Goal: Check status: Check status

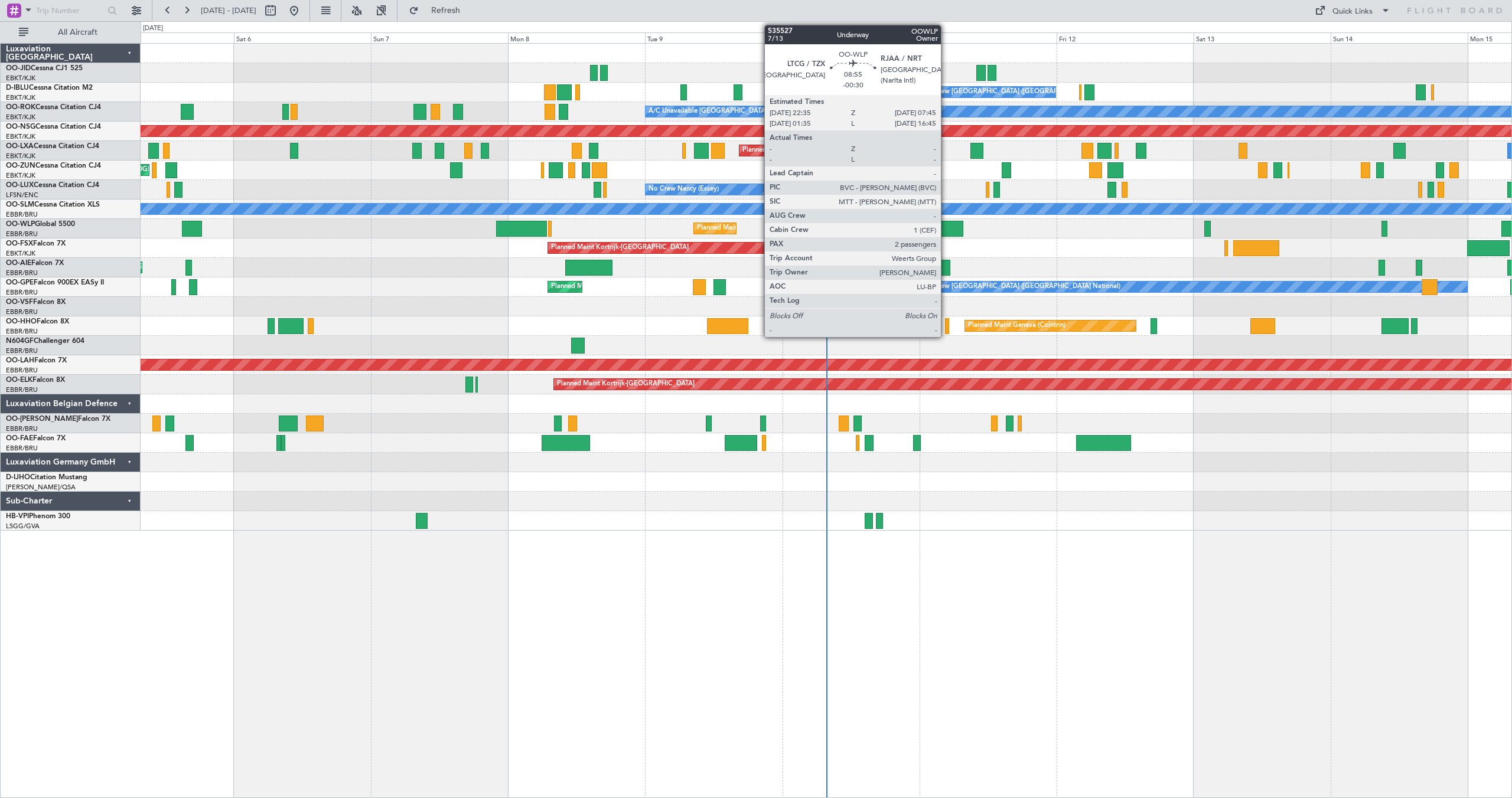
click at [946, 222] on div at bounding box center [937, 229] width 53 height 16
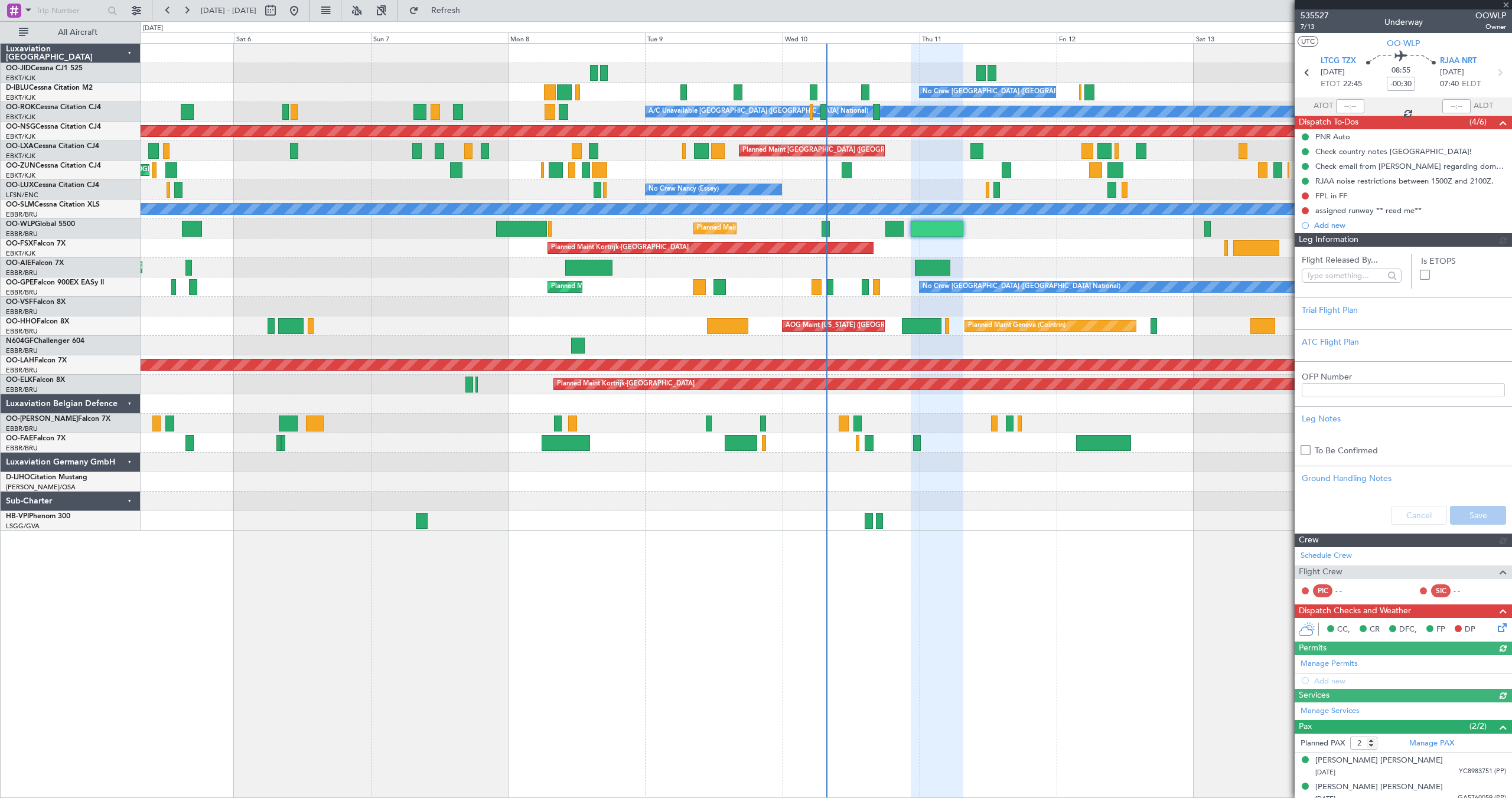
click at [1312, 15] on span "535527" at bounding box center [1314, 16] width 28 height 13
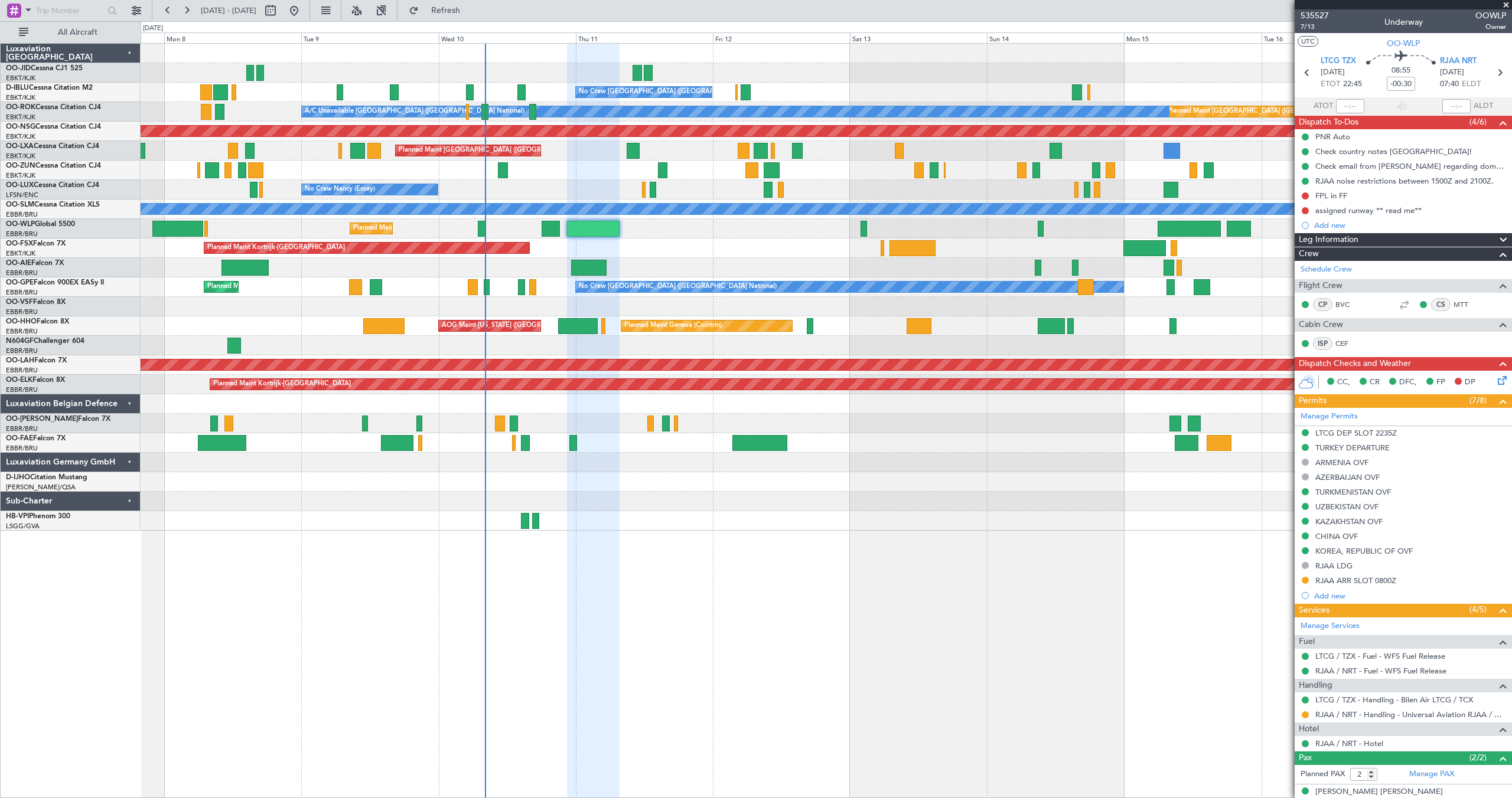
click at [686, 254] on div "Planned Maint Kortrijk-[GEOGRAPHIC_DATA]" at bounding box center [826, 248] width 1371 height 19
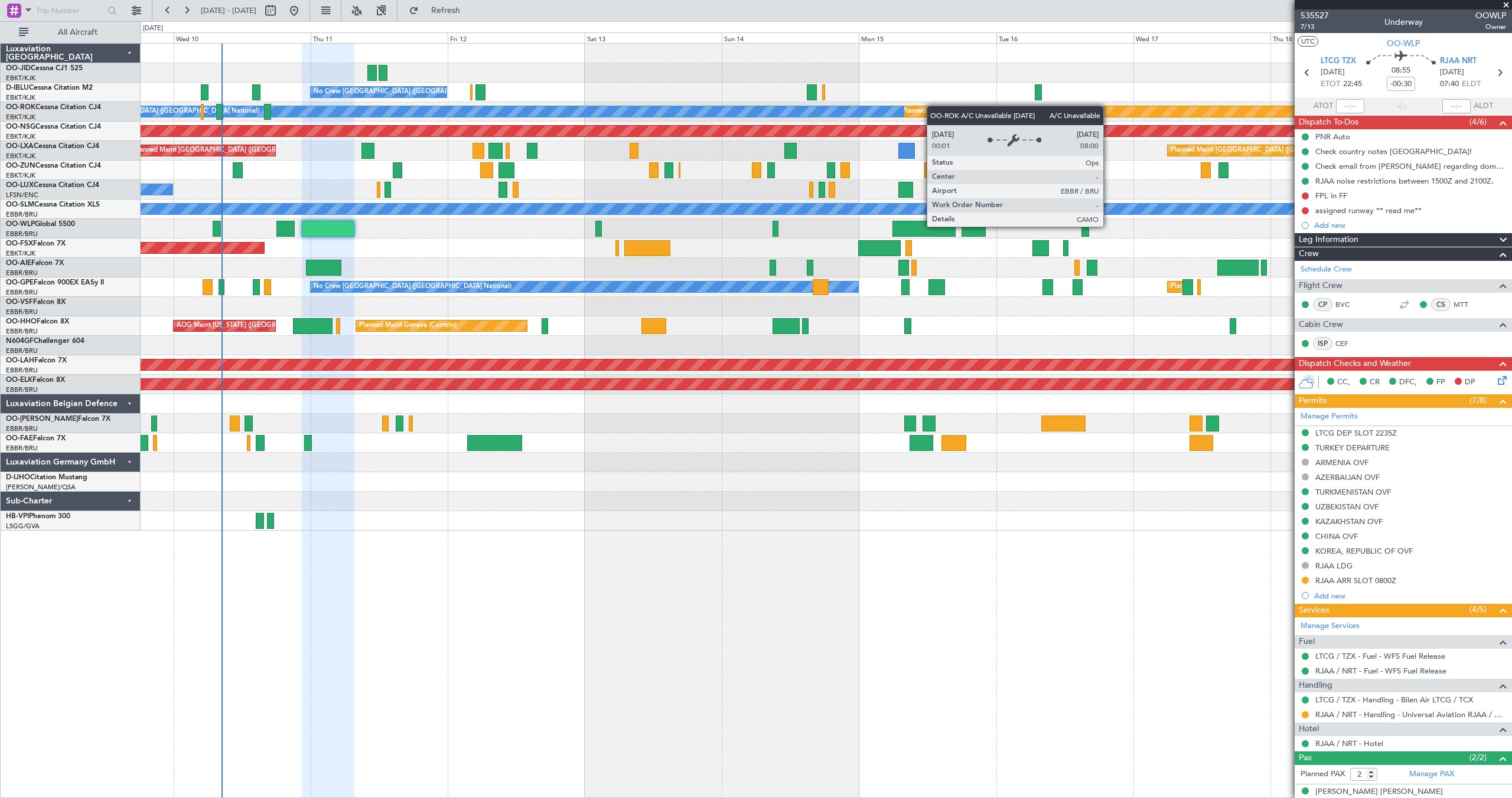
click at [896, 109] on div "No Crew [GEOGRAPHIC_DATA] ([GEOGRAPHIC_DATA] National) Planned Maint [GEOGRAPHI…" at bounding box center [826, 288] width 1371 height 487
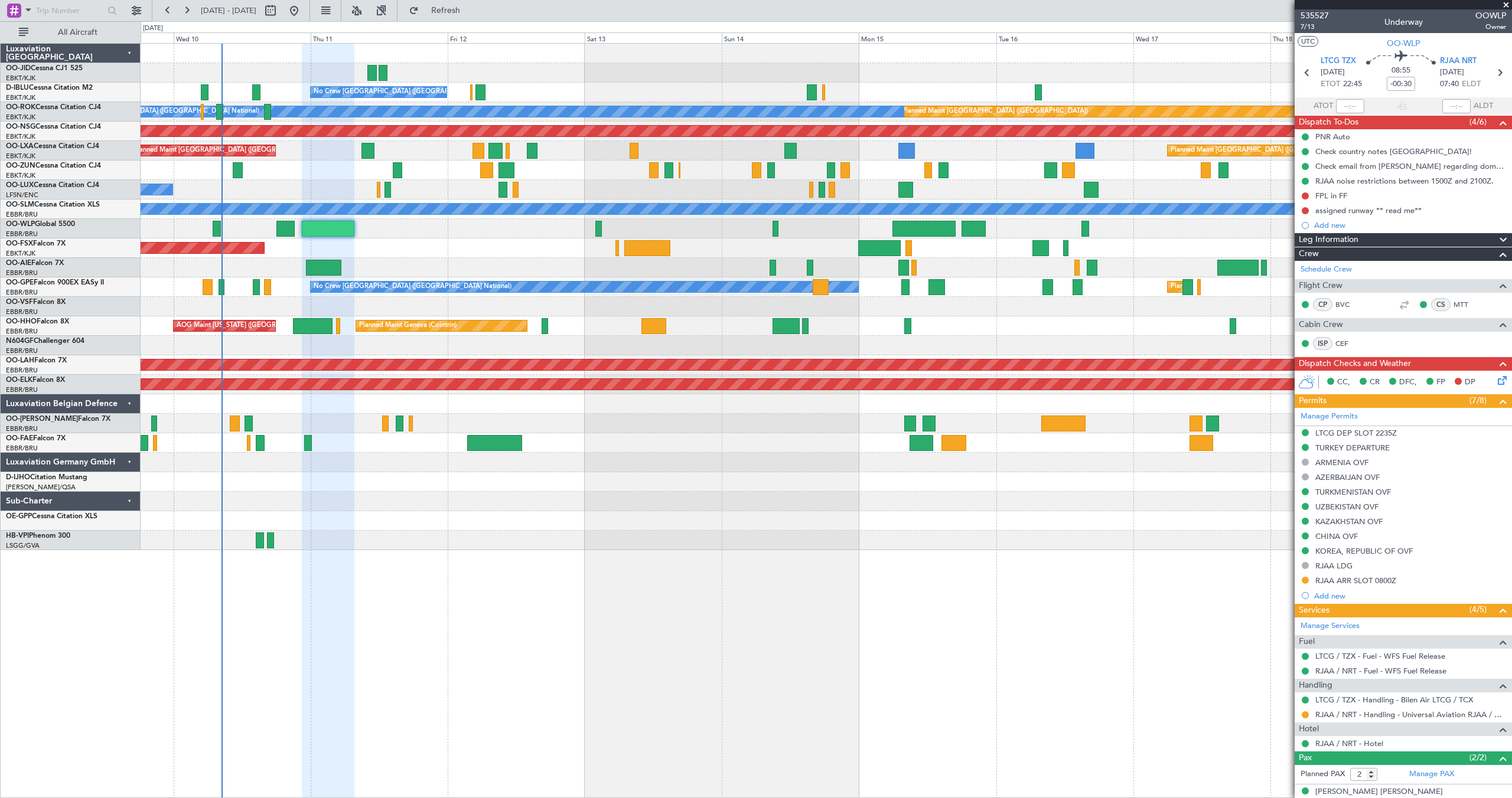
click at [1506, 3] on span at bounding box center [1506, 5] width 12 height 11
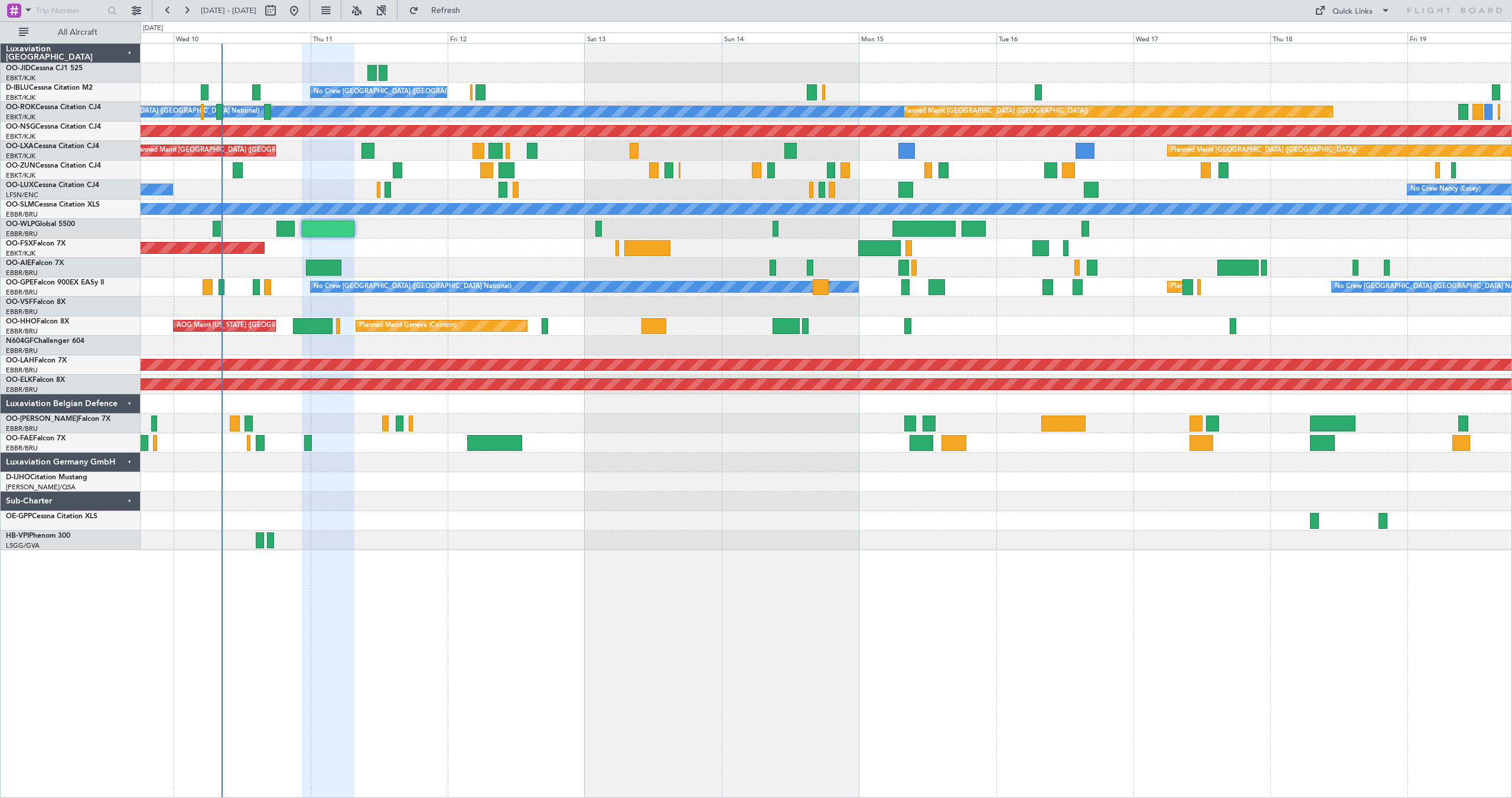
type input "0"
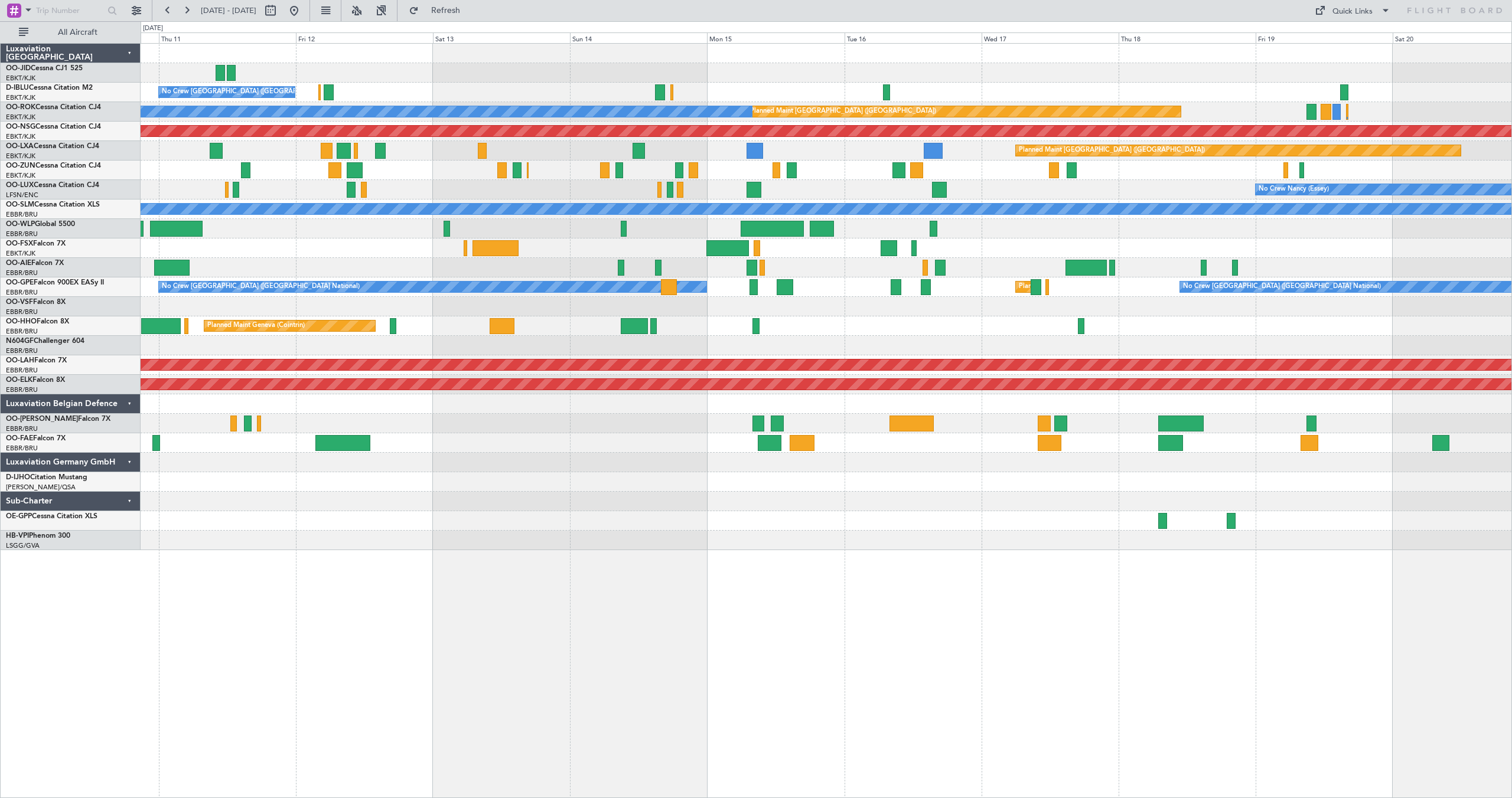
click at [860, 227] on div "Planned Maint Liege" at bounding box center [826, 229] width 1371 height 19
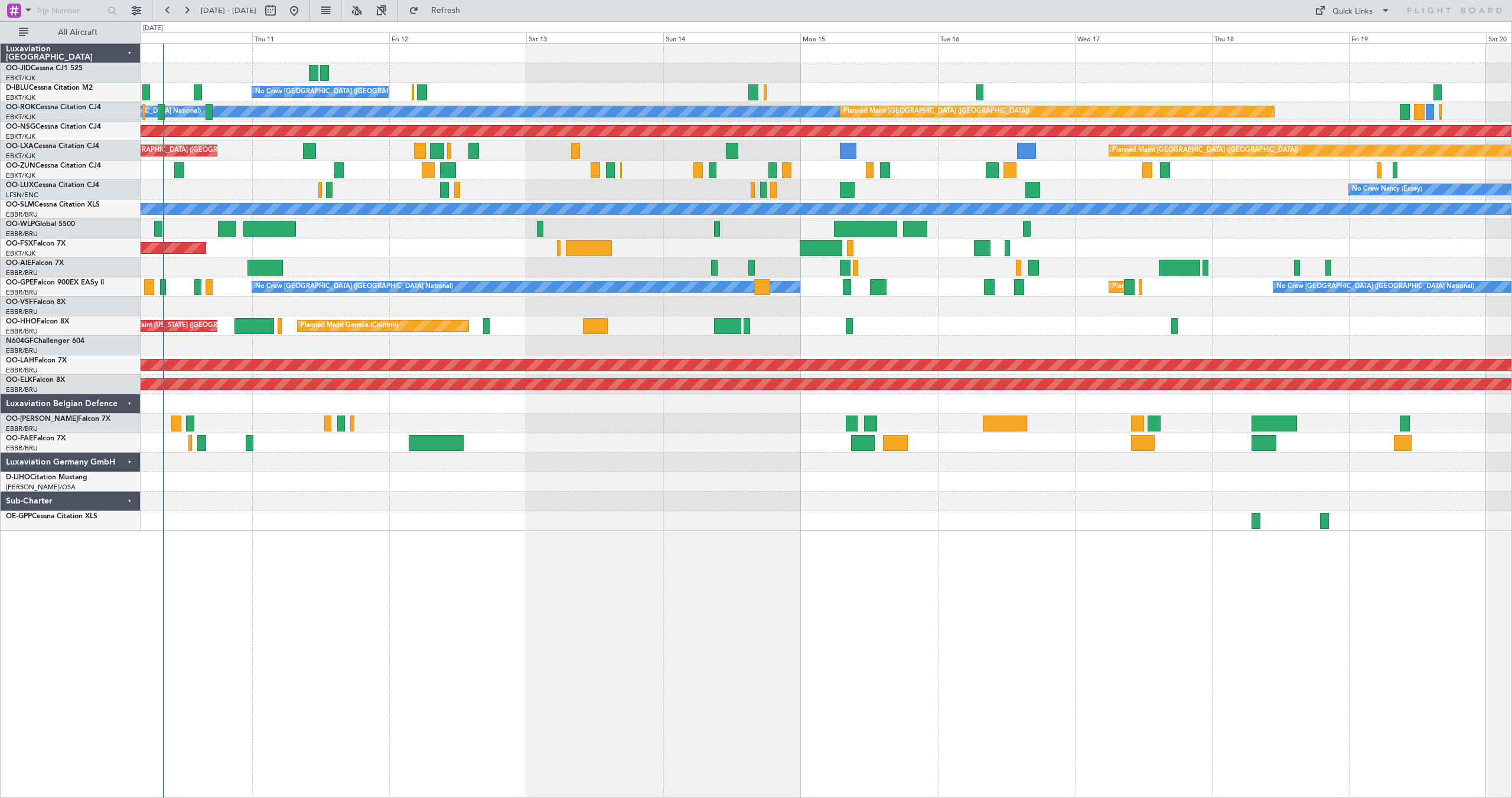
click at [370, 239] on div "Planned Maint Kortrijk-[GEOGRAPHIC_DATA]" at bounding box center [826, 248] width 1371 height 19
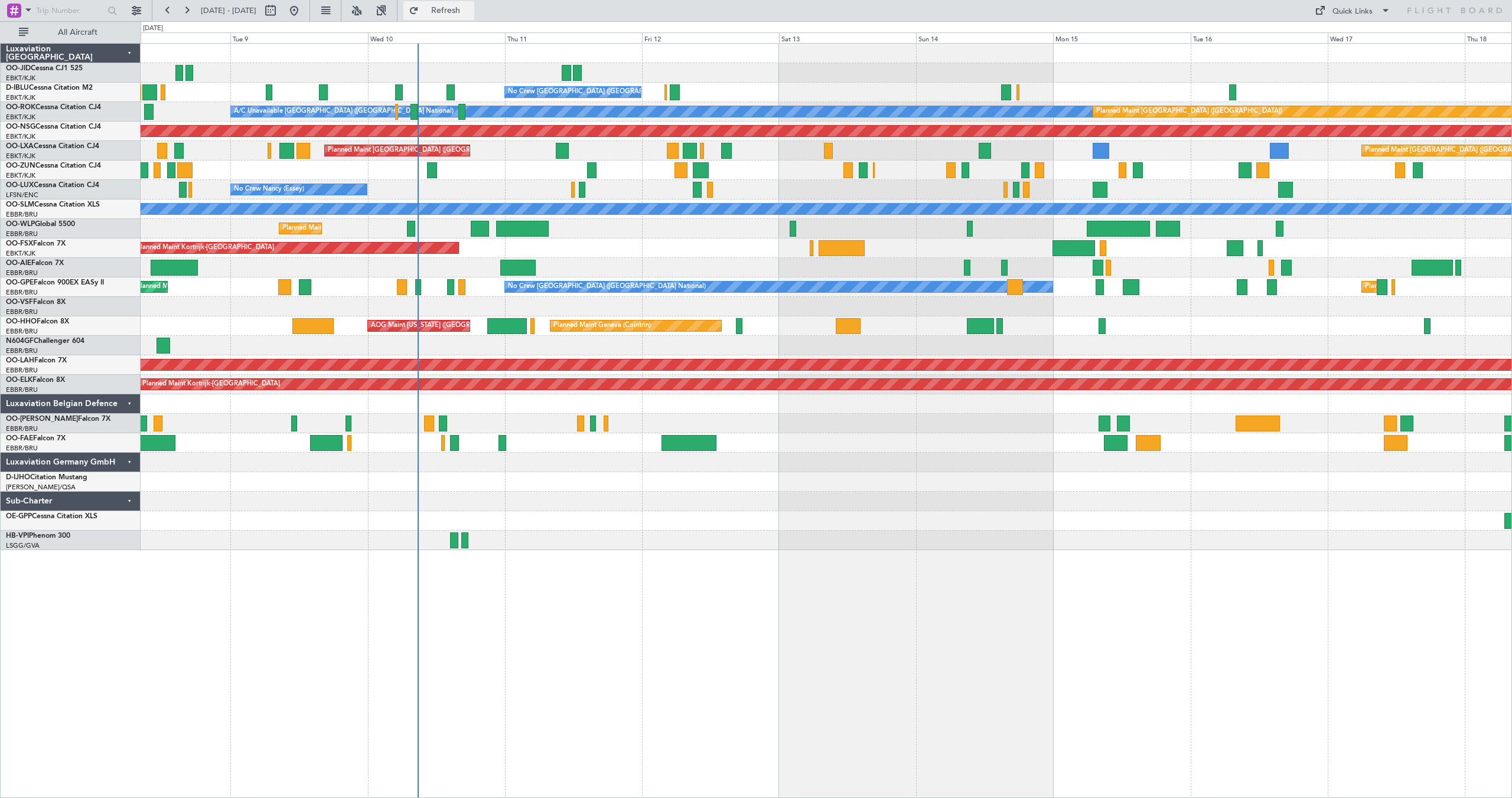
click at [451, 6] on button "Refresh" at bounding box center [438, 11] width 71 height 19
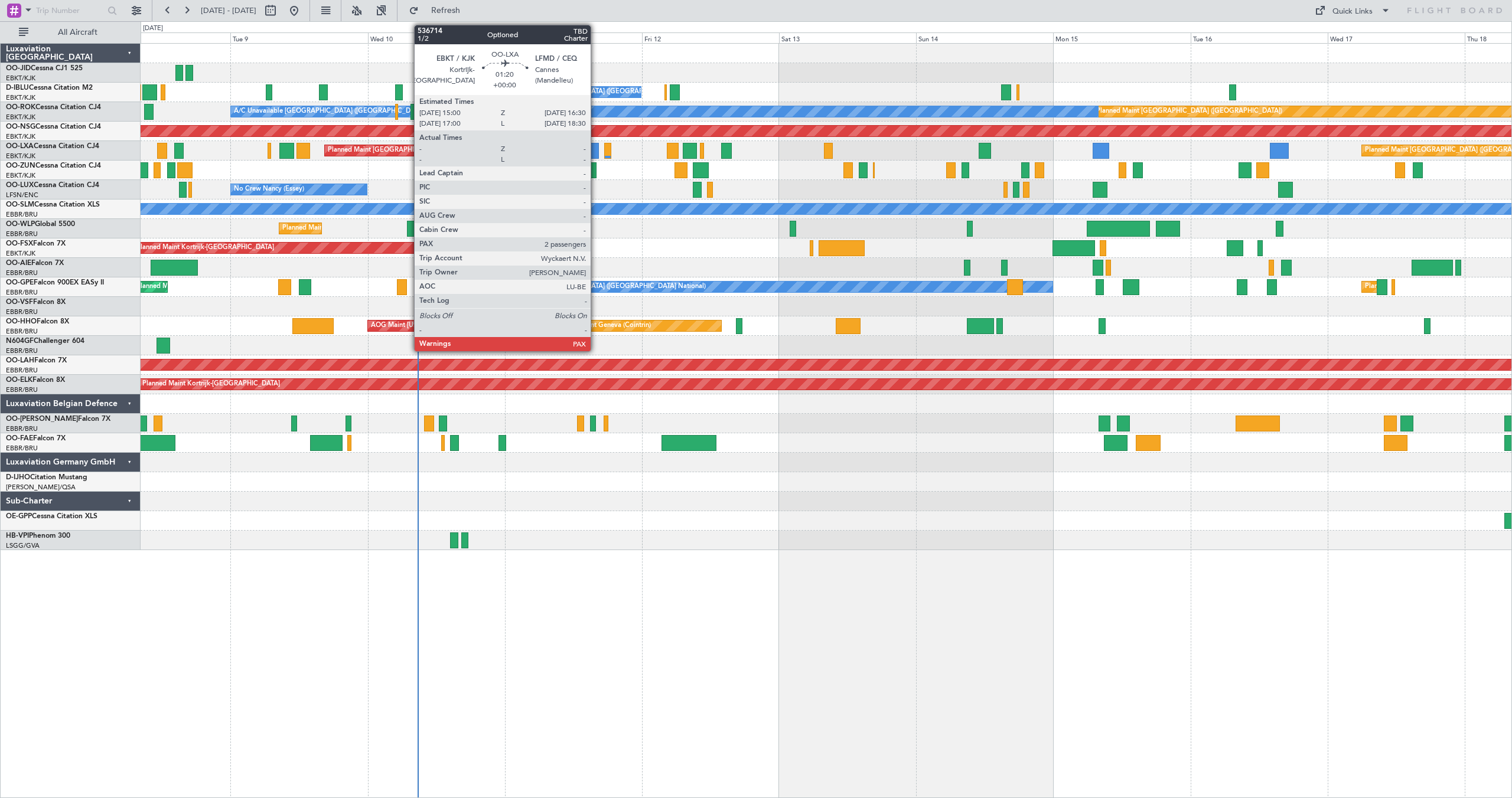
click at [596, 149] on div at bounding box center [594, 151] width 9 height 16
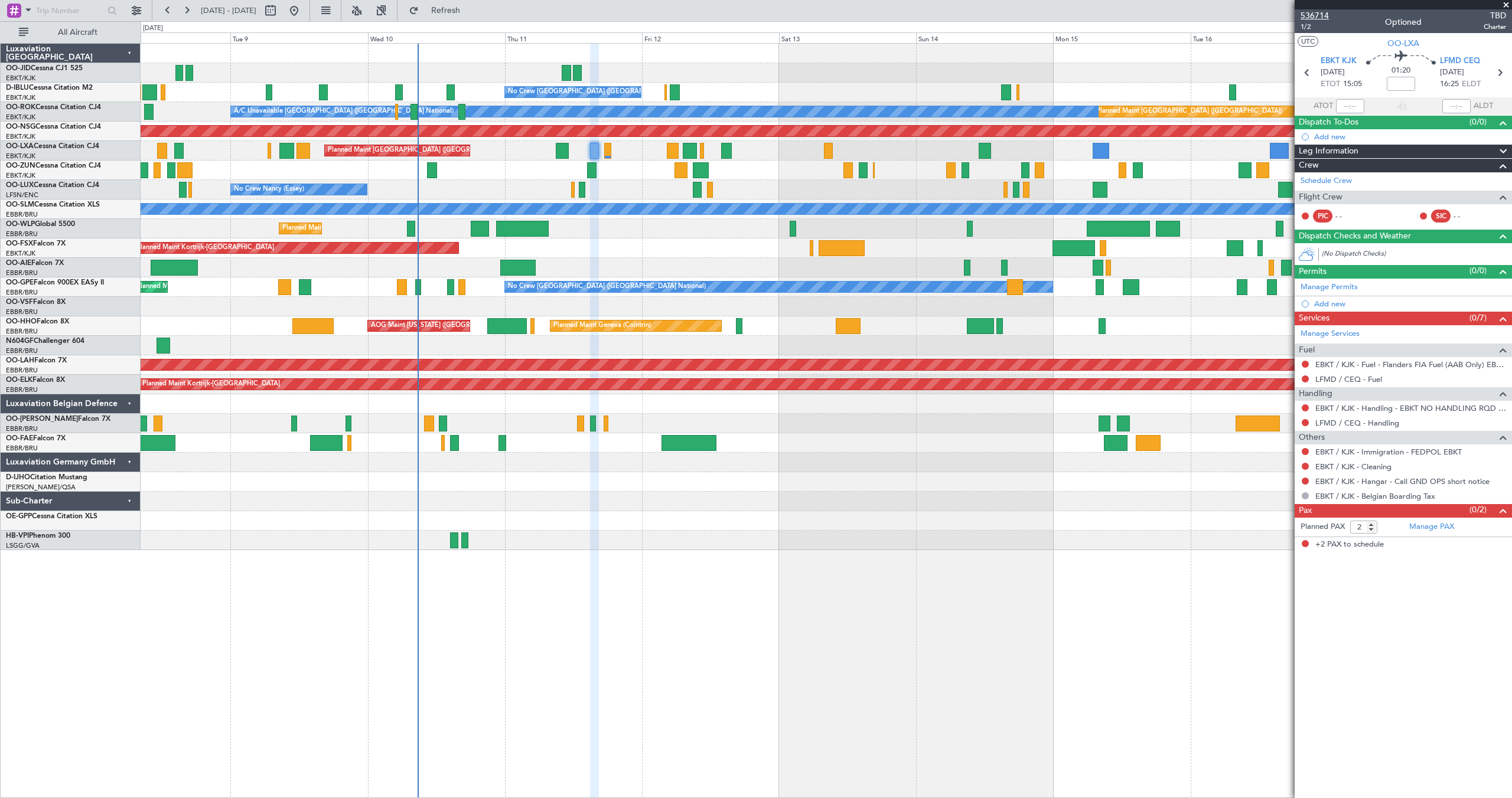
click at [1320, 14] on span "536714" at bounding box center [1314, 16] width 28 height 13
click at [454, 8] on button "Refresh" at bounding box center [438, 11] width 71 height 19
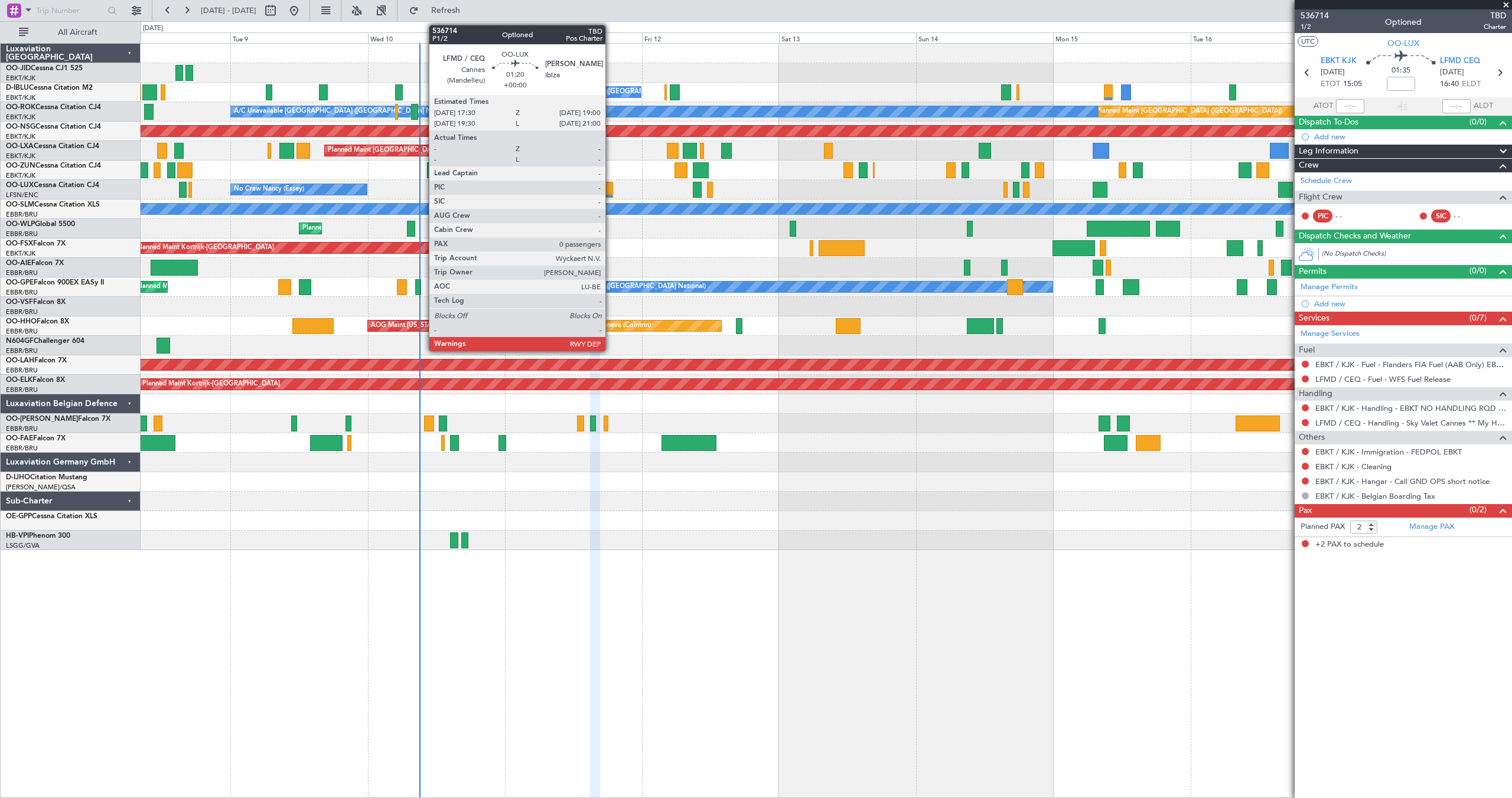
click at [611, 189] on div at bounding box center [609, 190] width 9 height 16
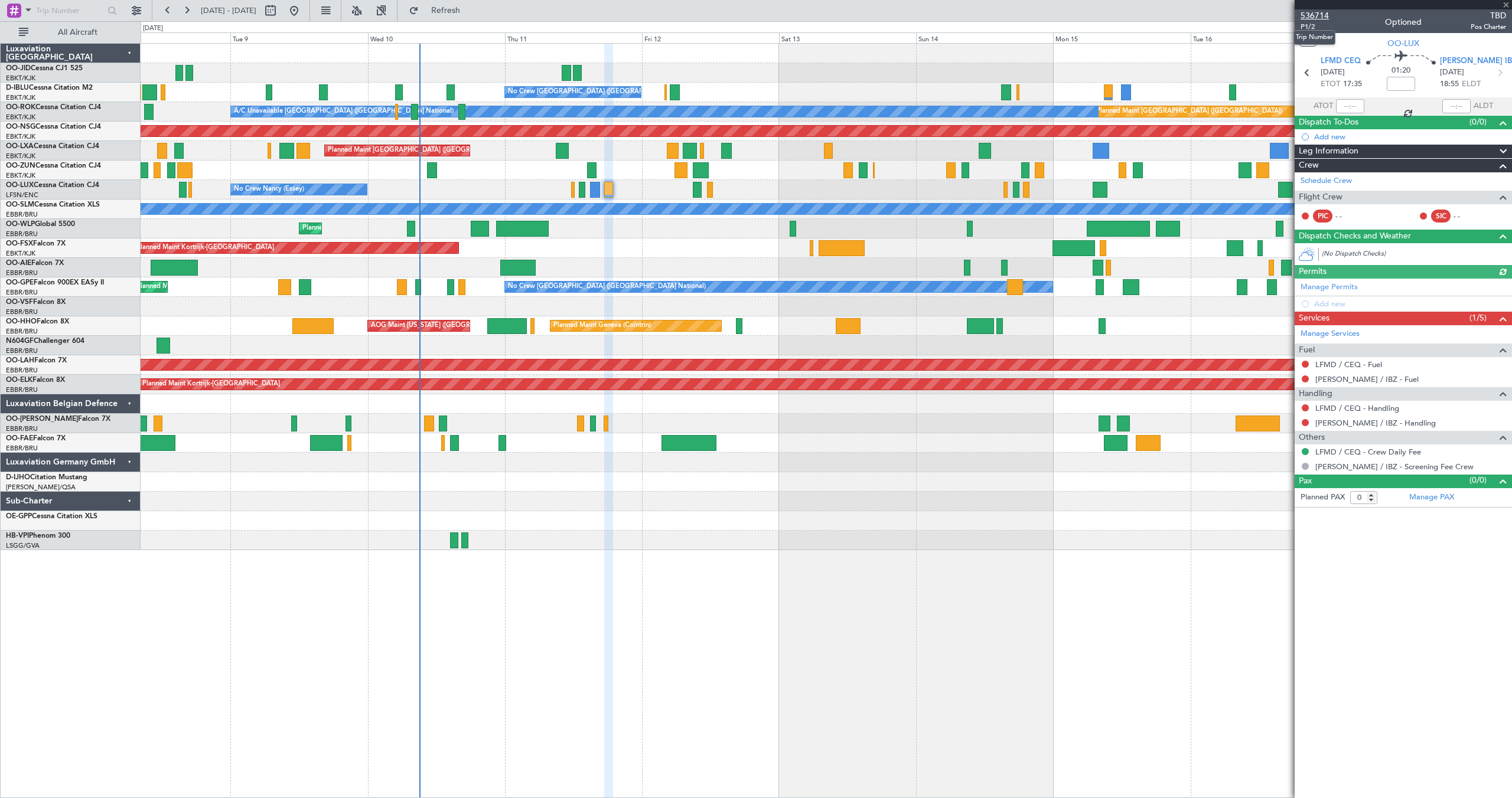
click at [1315, 15] on span "536714" at bounding box center [1314, 16] width 28 height 13
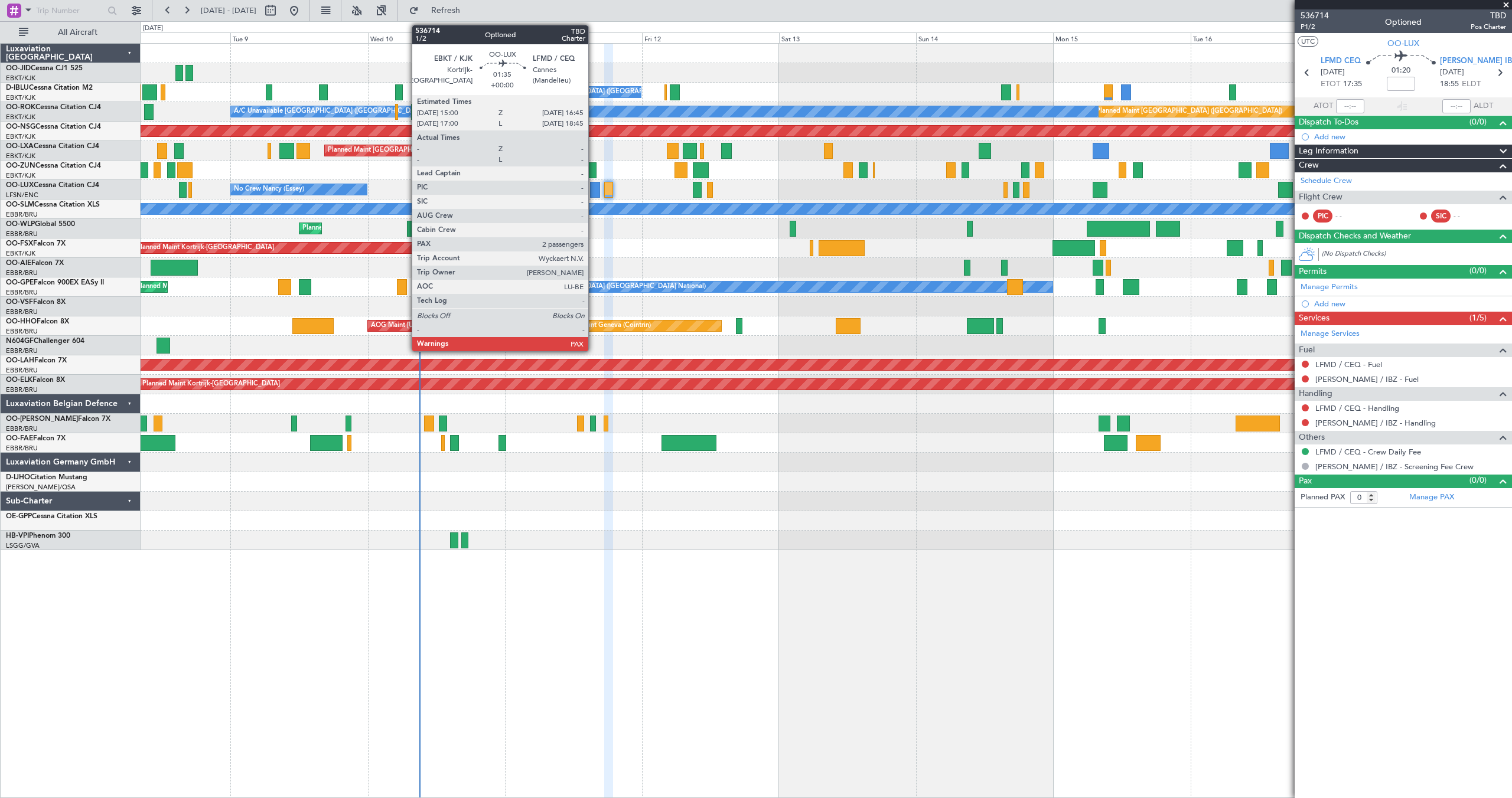
click at [594, 188] on div at bounding box center [595, 190] width 10 height 16
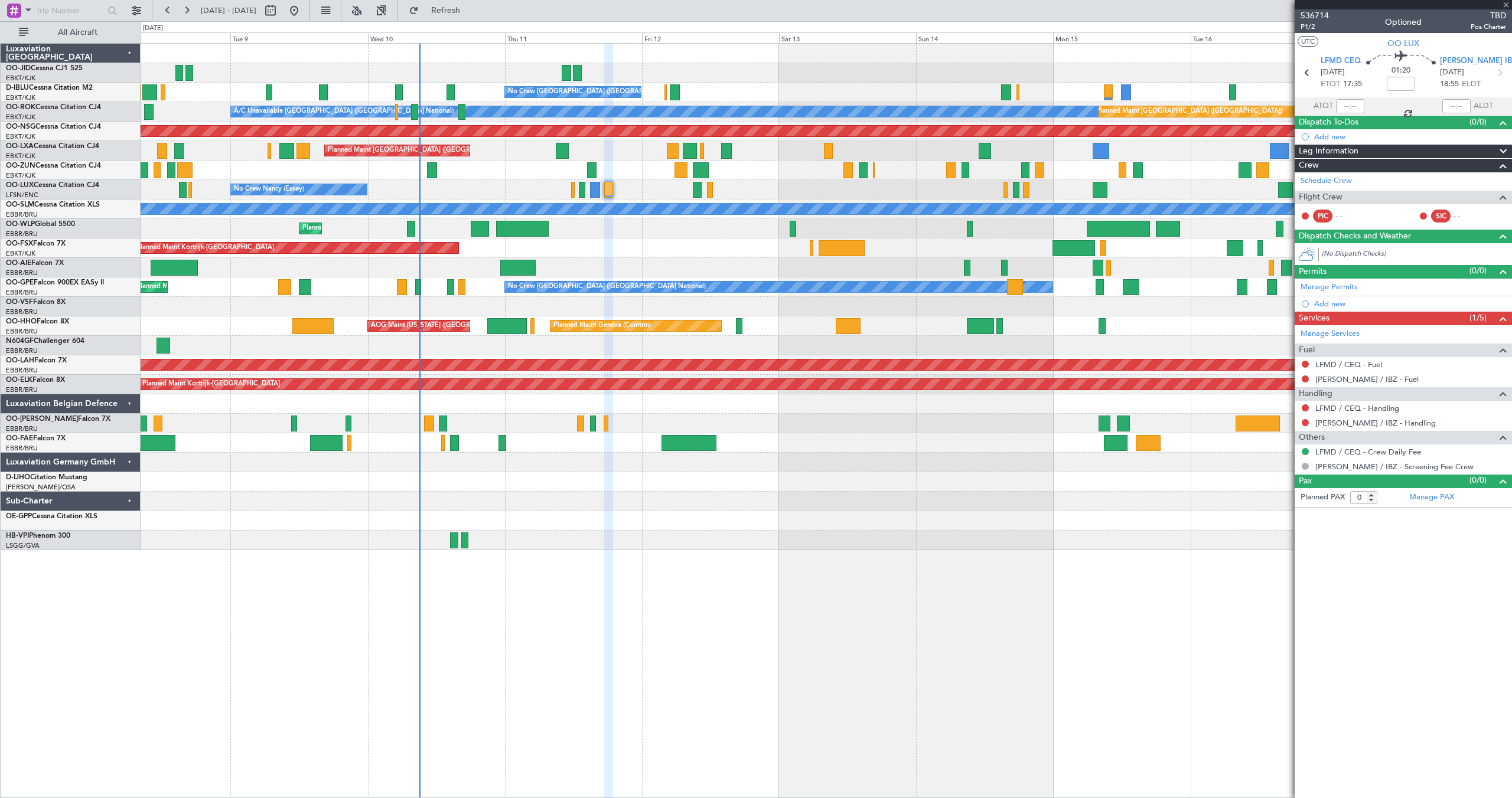
type input "2"
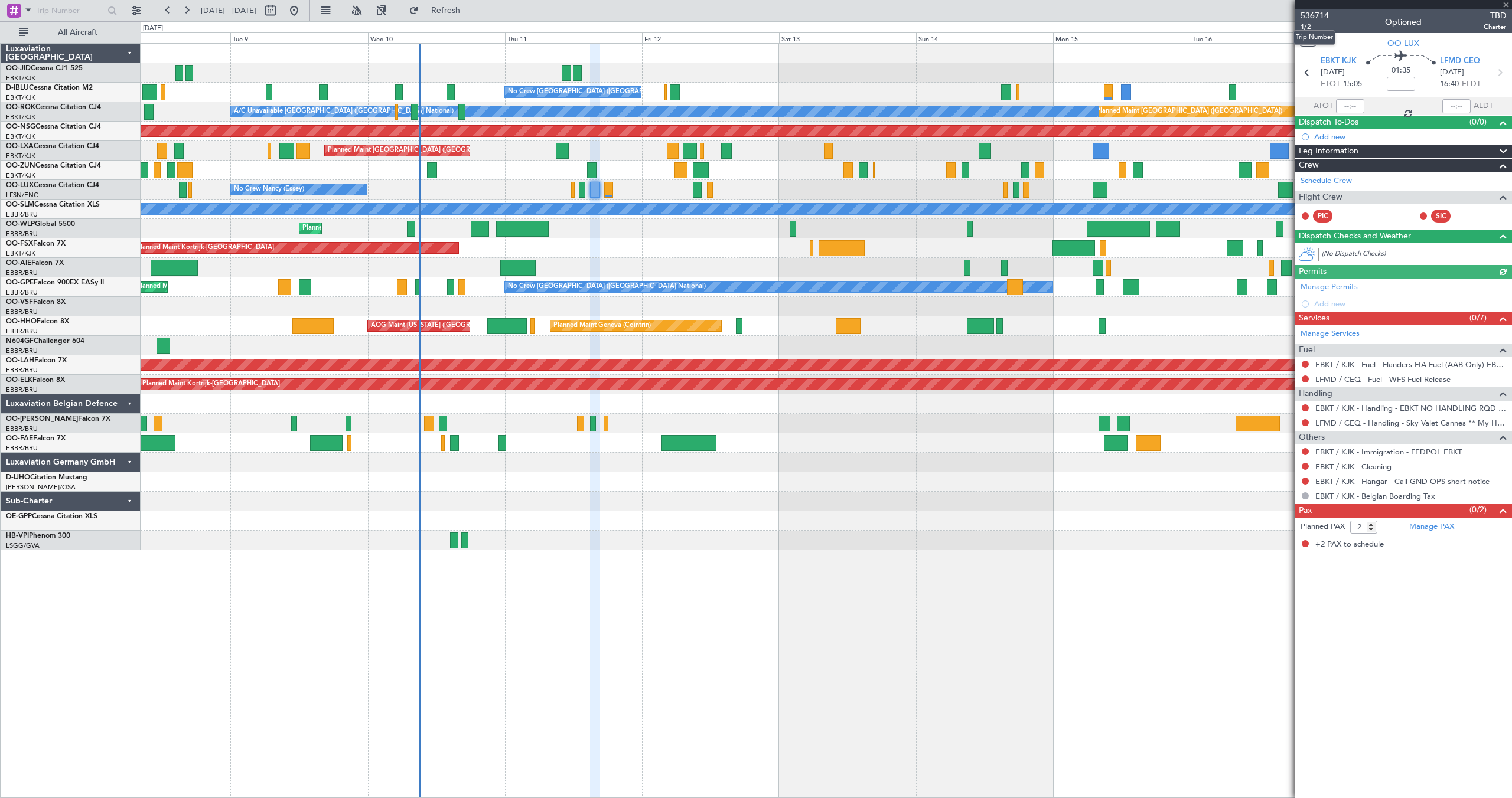
click at [1319, 12] on span "536714" at bounding box center [1314, 16] width 28 height 13
click at [606, 151] on div "Planned Maint [GEOGRAPHIC_DATA] ([GEOGRAPHIC_DATA]) Planned Maint [GEOGRAPHIC_D…" at bounding box center [826, 151] width 1371 height 19
click at [452, 7] on button "Refresh" at bounding box center [438, 11] width 71 height 19
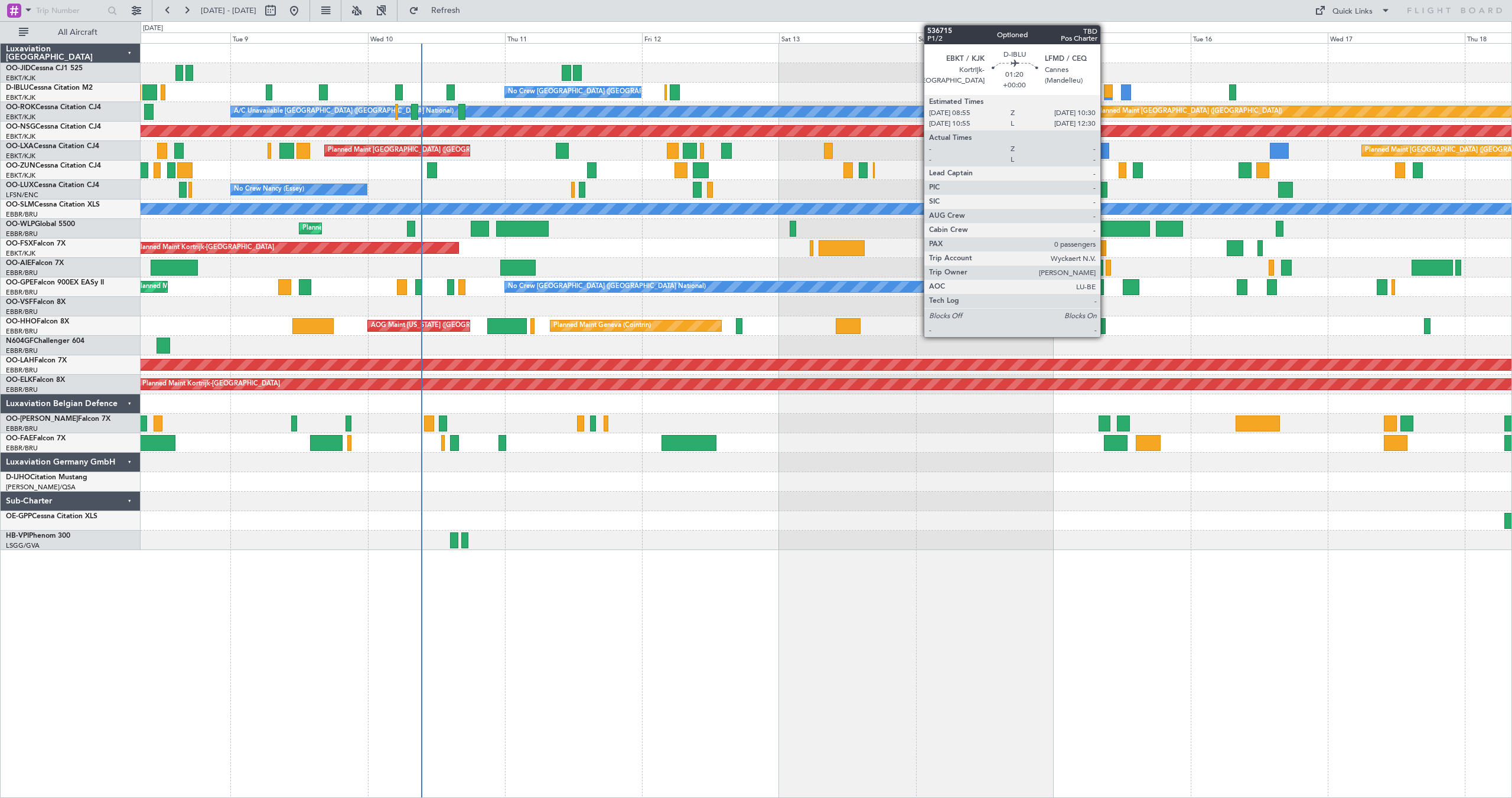
click at [1106, 90] on div at bounding box center [1108, 92] width 9 height 16
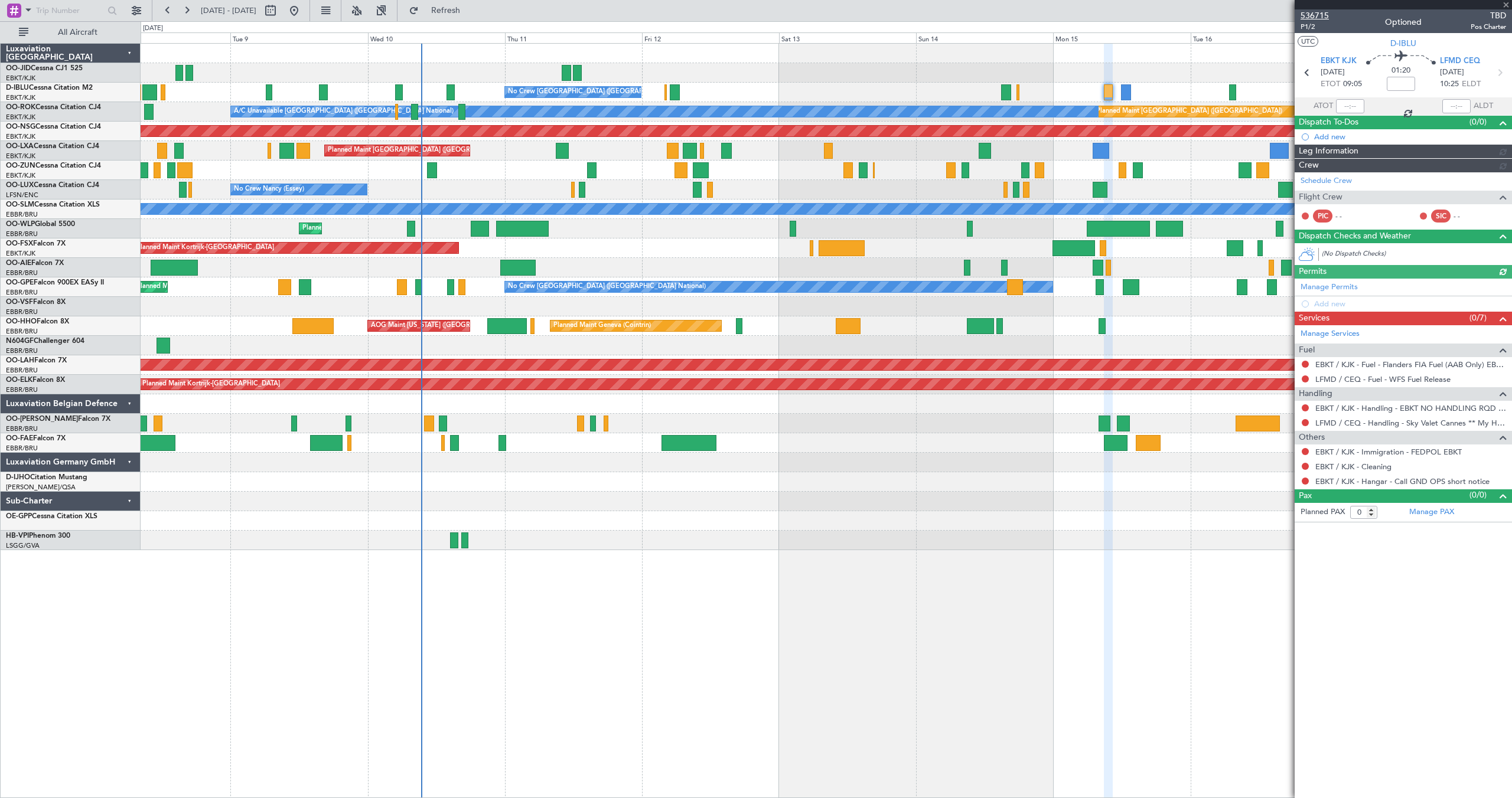
click at [1317, 12] on span "536715" at bounding box center [1314, 16] width 28 height 13
click at [449, 7] on button "Refresh" at bounding box center [438, 11] width 71 height 19
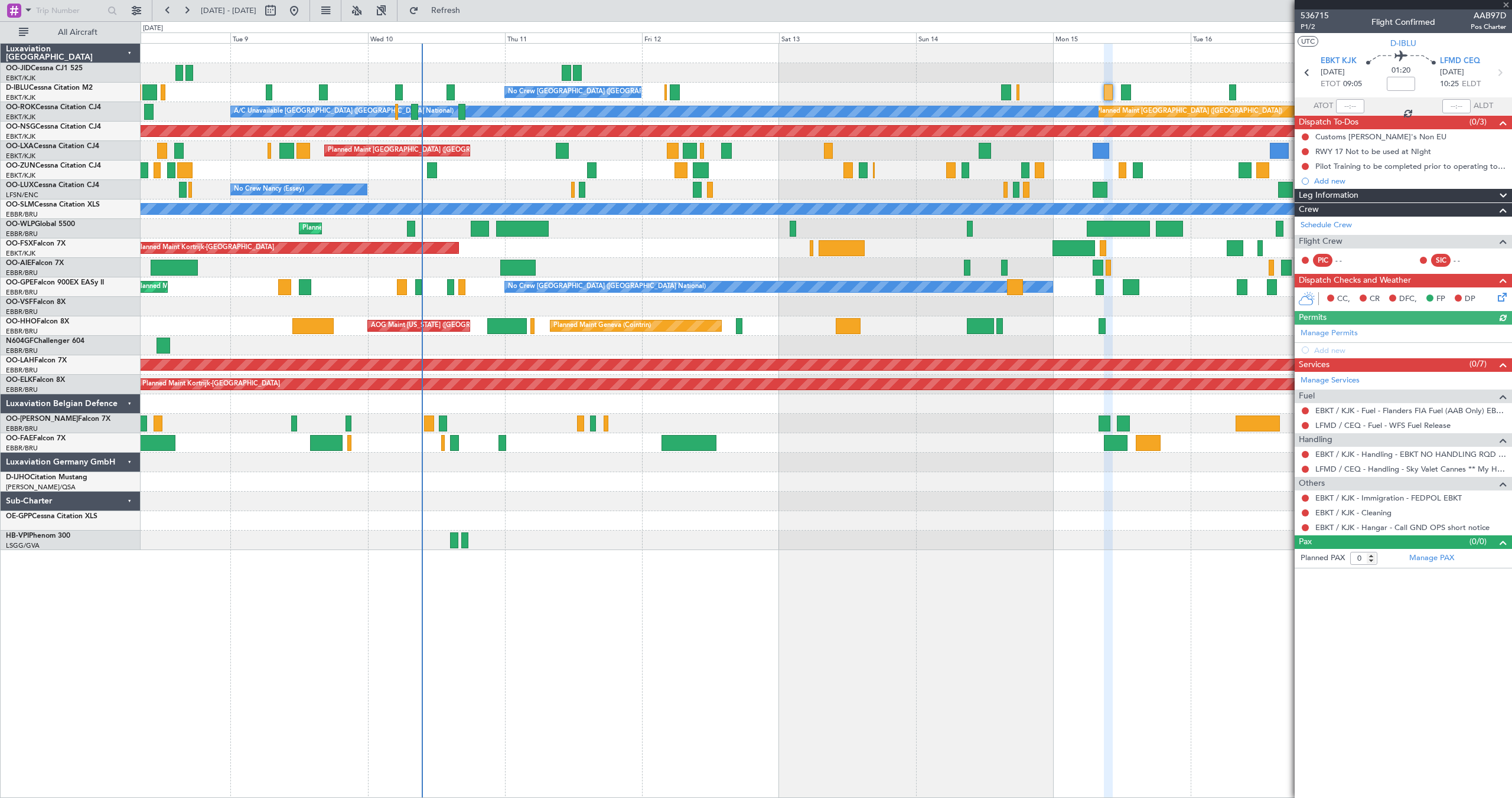
click at [1506, 5] on div at bounding box center [1403, 4] width 217 height 9
